Goal: Check status

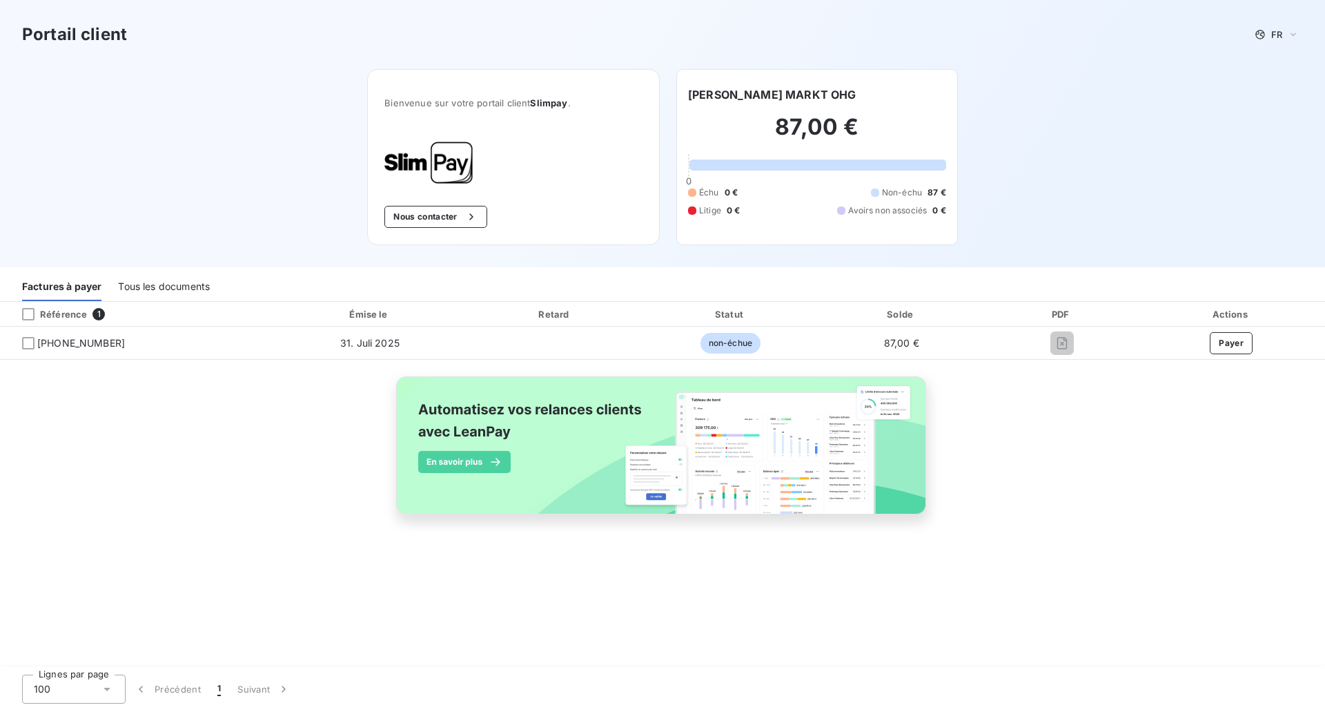
click at [85, 313] on div "Référence" at bounding box center [49, 314] width 76 height 12
click at [141, 284] on div "Tous les documents" at bounding box center [164, 286] width 92 height 29
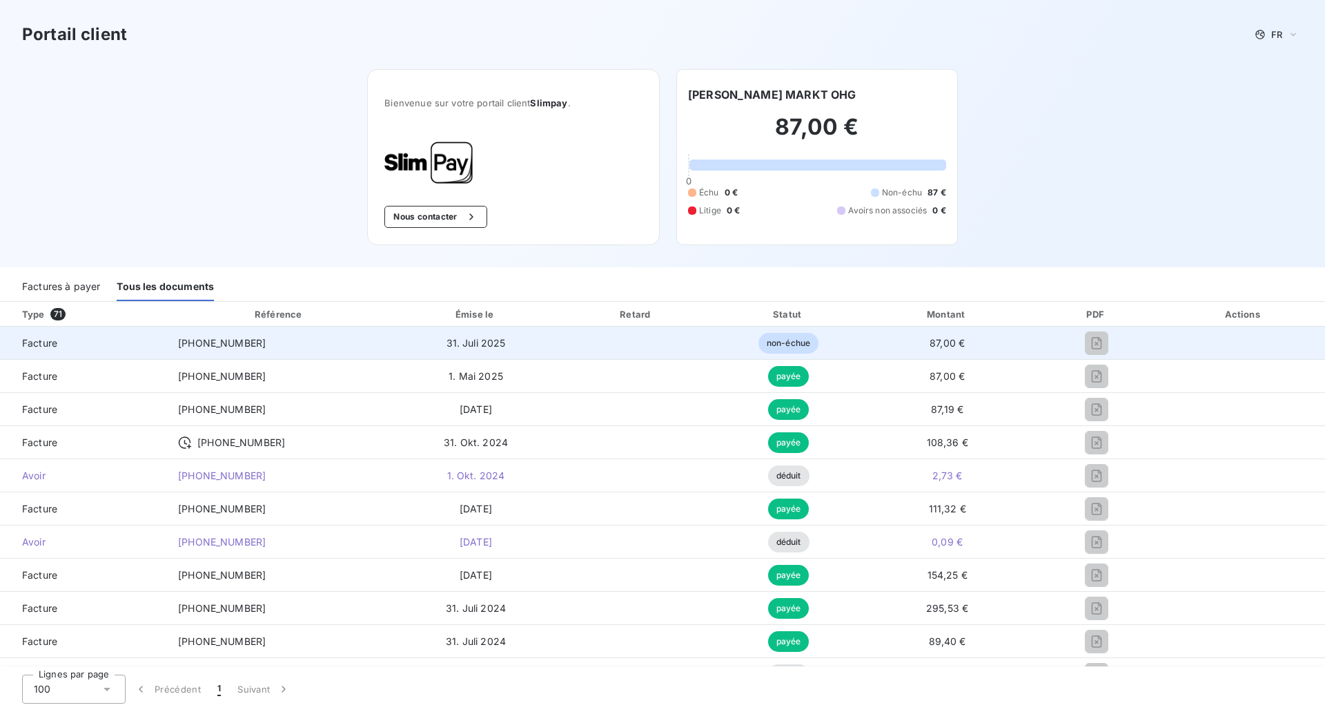
click at [930, 340] on span "87,00 €" at bounding box center [947, 343] width 35 height 12
click at [472, 351] on td "31. Juli 2025" at bounding box center [476, 342] width 168 height 33
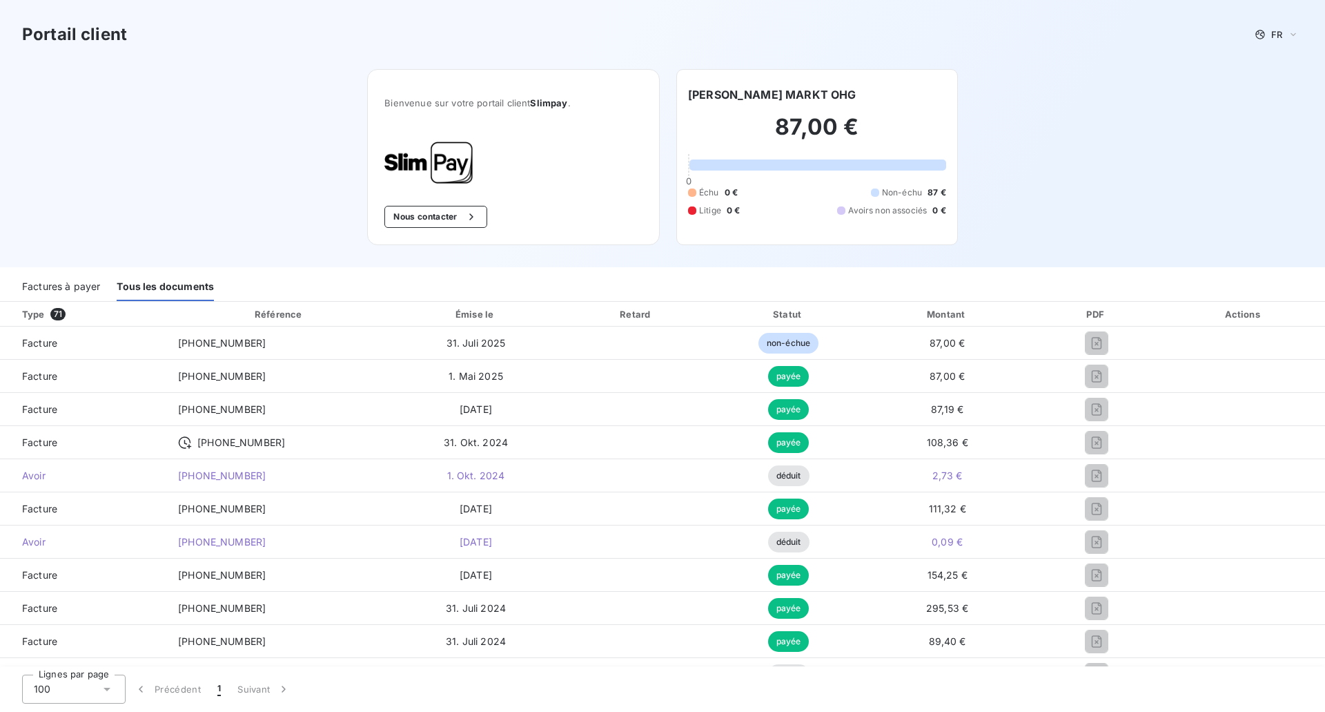
click at [72, 280] on div "Factures à payer" at bounding box center [61, 286] width 78 height 29
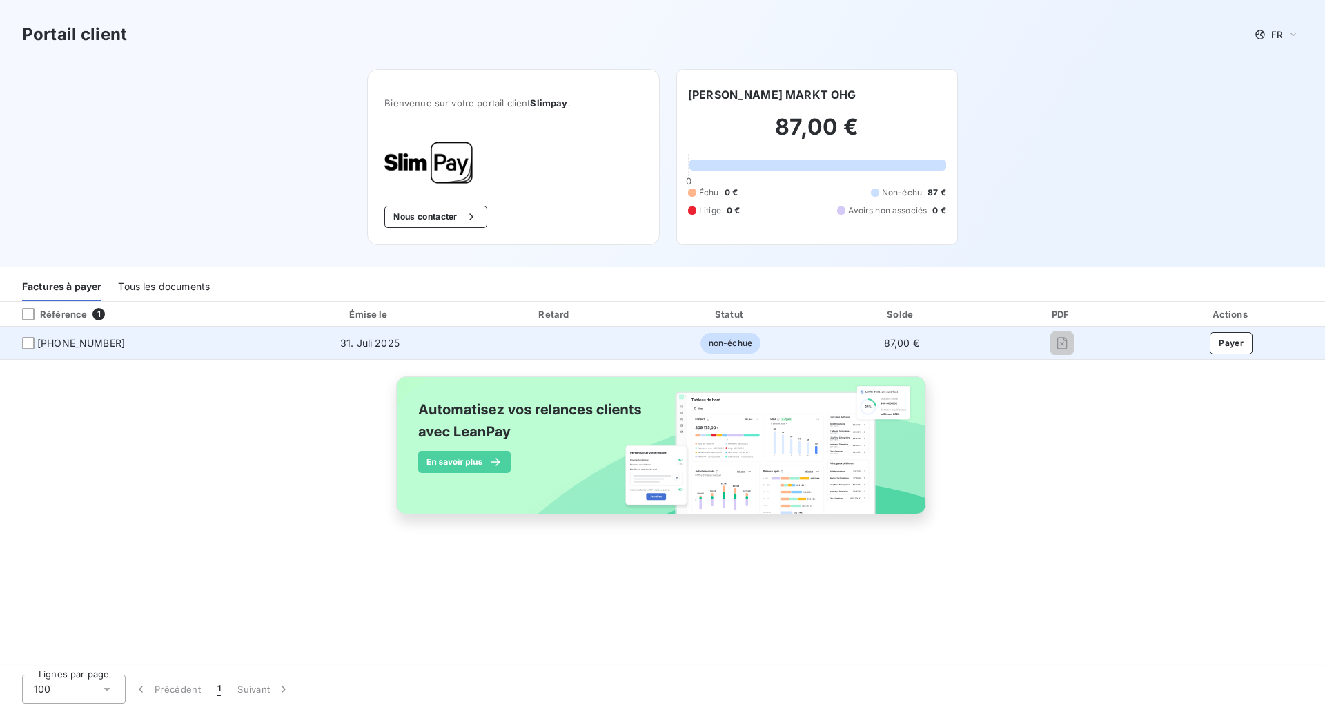
click at [379, 345] on span "31. Juli 2025" at bounding box center [369, 343] width 59 height 12
click at [94, 344] on span "25-07-0115681" at bounding box center [81, 343] width 88 height 14
